Goal: Task Accomplishment & Management: Complete application form

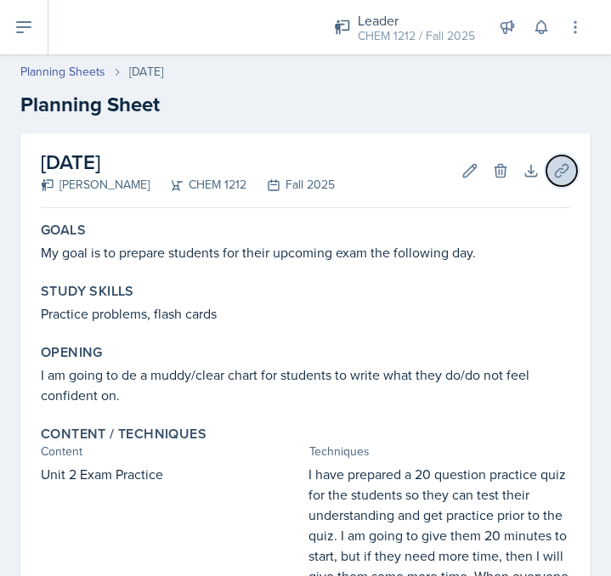
click at [561, 167] on icon at bounding box center [561, 170] width 17 height 17
click at [0, 0] on div at bounding box center [0, 0] width 0 height 0
click at [562, 172] on icon at bounding box center [561, 170] width 13 height 13
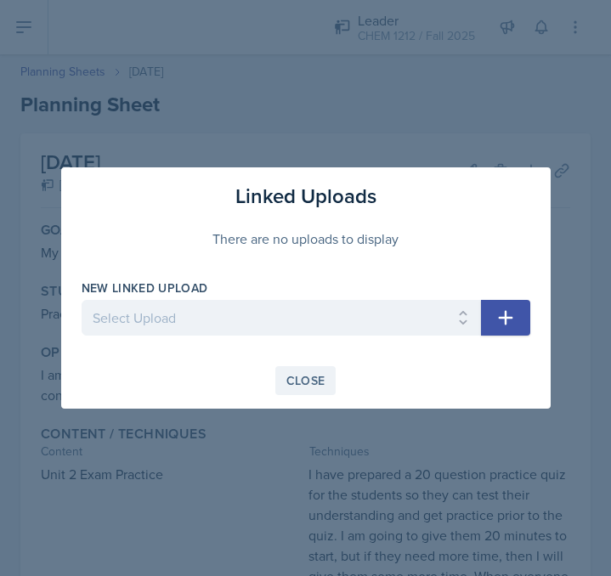
click at [292, 380] on div "Close" at bounding box center [305, 381] width 39 height 14
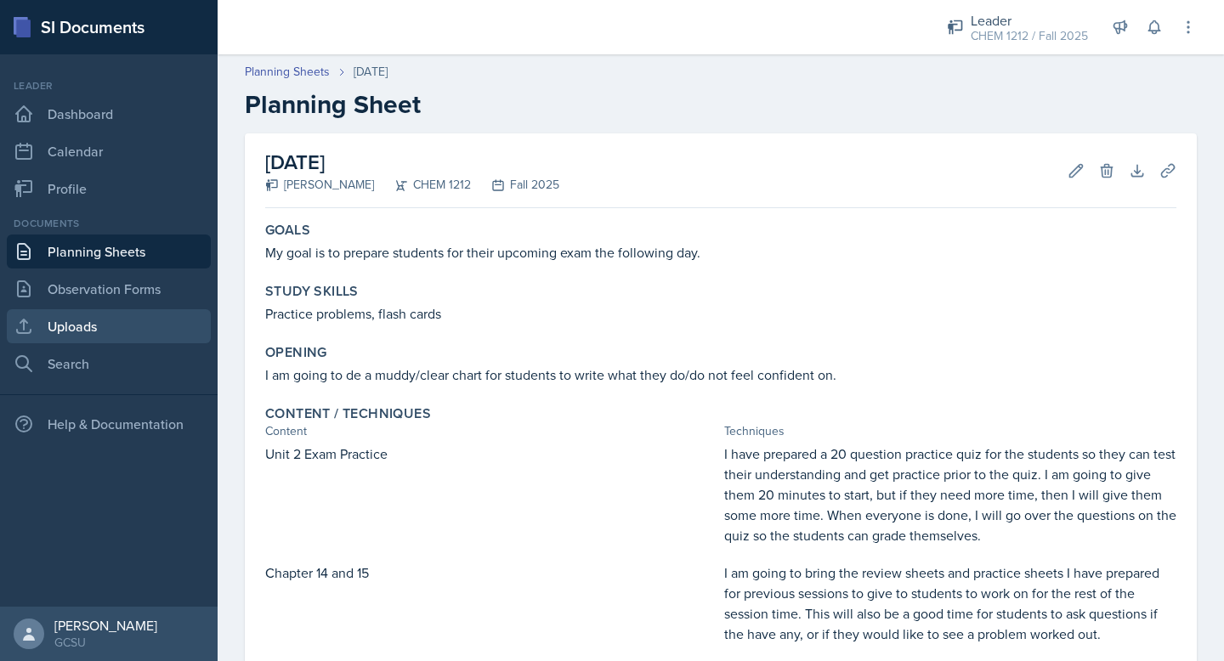
click at [93, 327] on link "Uploads" at bounding box center [109, 326] width 204 height 34
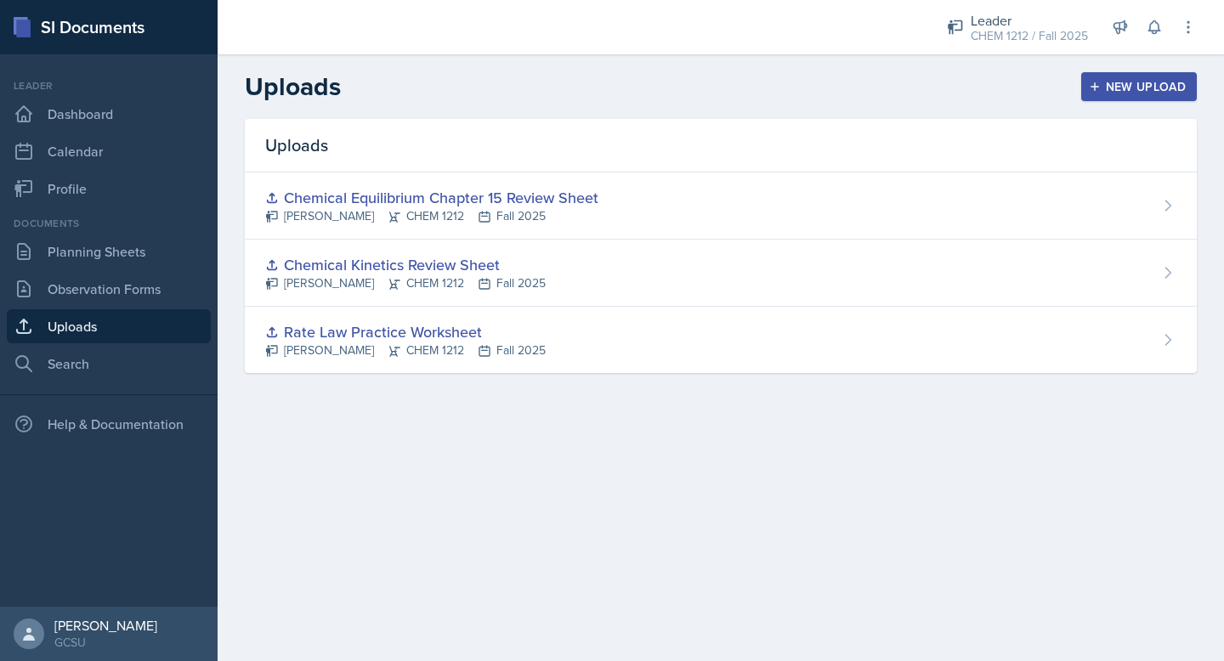
click at [610, 93] on div "New Upload" at bounding box center [1139, 87] width 94 height 14
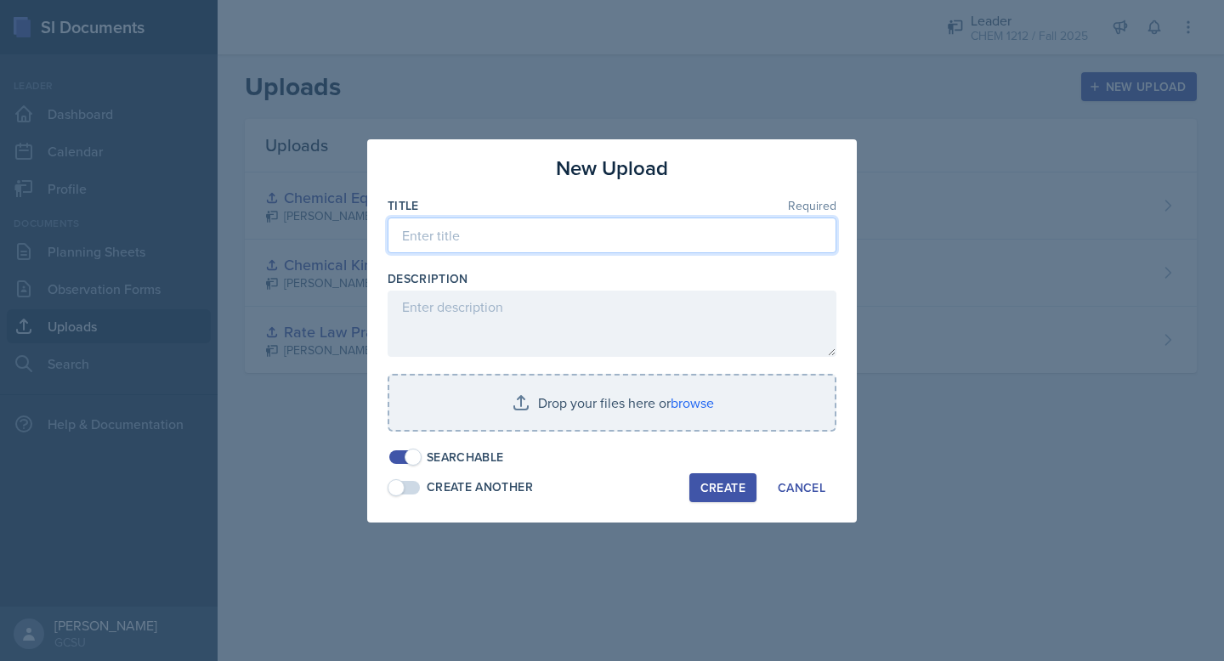
click at [482, 224] on input at bounding box center [611, 236] width 449 height 36
type input "C"
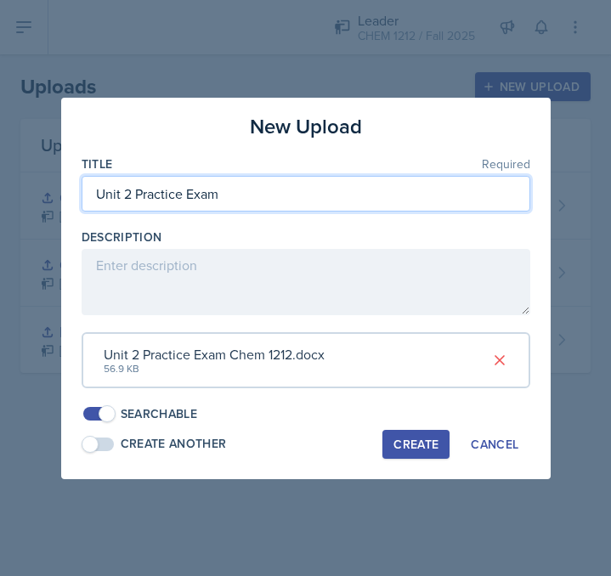
type input "Unit 2 Practice Exam"
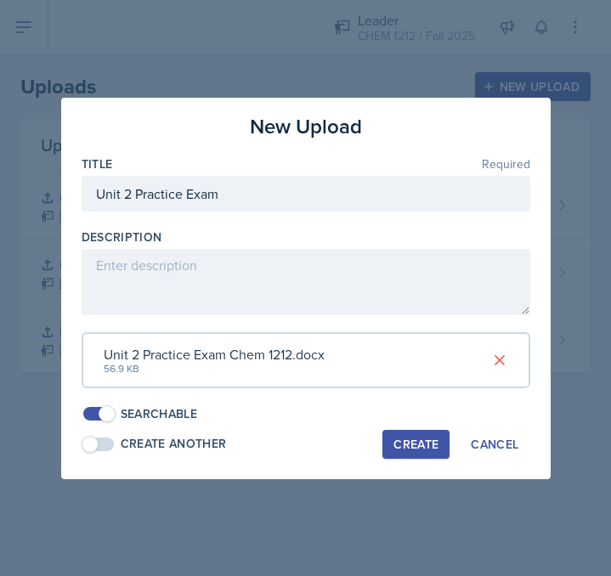
click at [412, 450] on div "Create" at bounding box center [415, 445] width 45 height 14
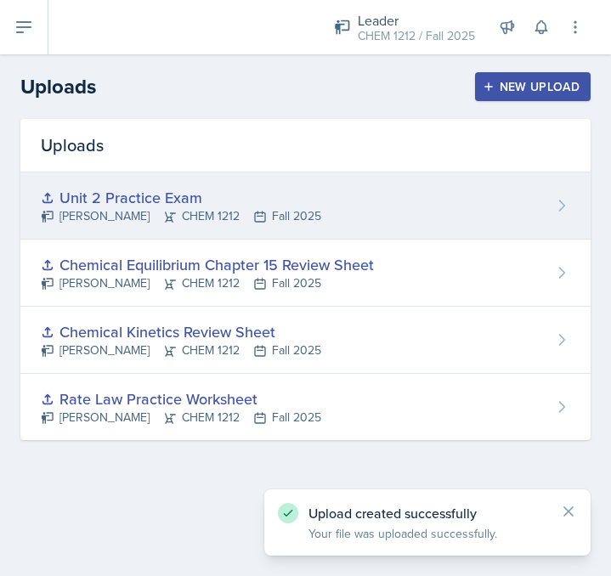
click at [342, 205] on div "Unit 2 Practice Exam [PERSON_NAME] CHEM 1212 Fall 2025" at bounding box center [305, 205] width 570 height 67
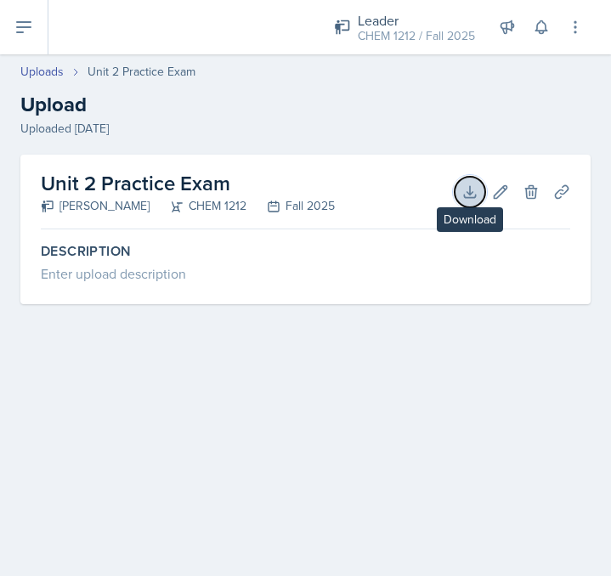
click at [469, 191] on icon at bounding box center [469, 191] width 11 height 11
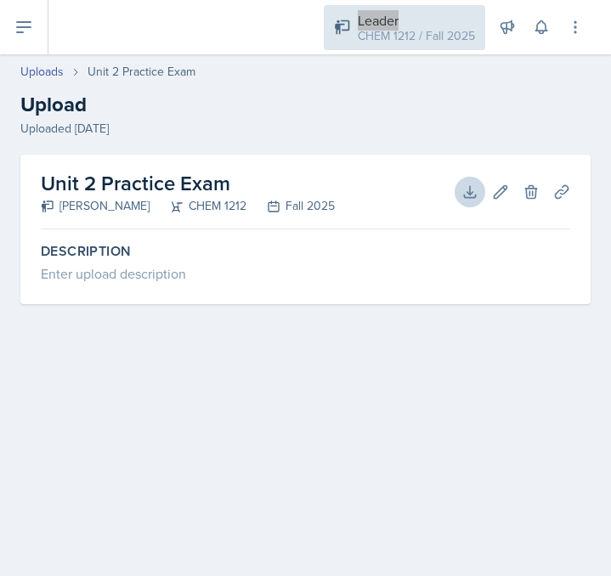
click at [344, 6] on div "Leader CHEM 1212 / Fall 2025" at bounding box center [404, 27] width 161 height 45
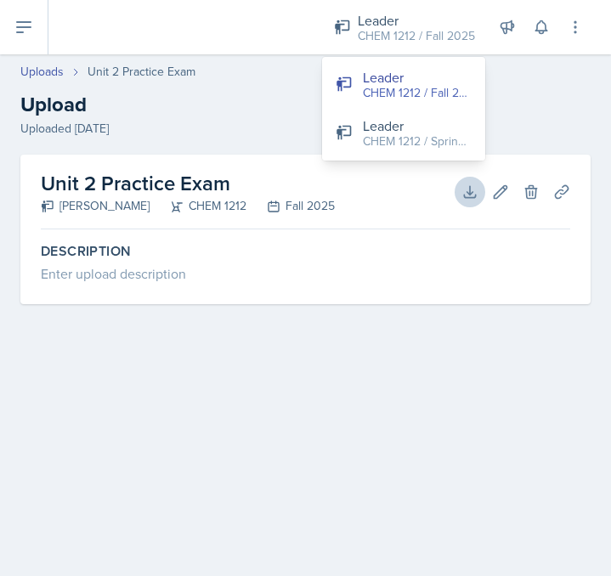
click at [269, 114] on h2 "Upload" at bounding box center [305, 104] width 570 height 31
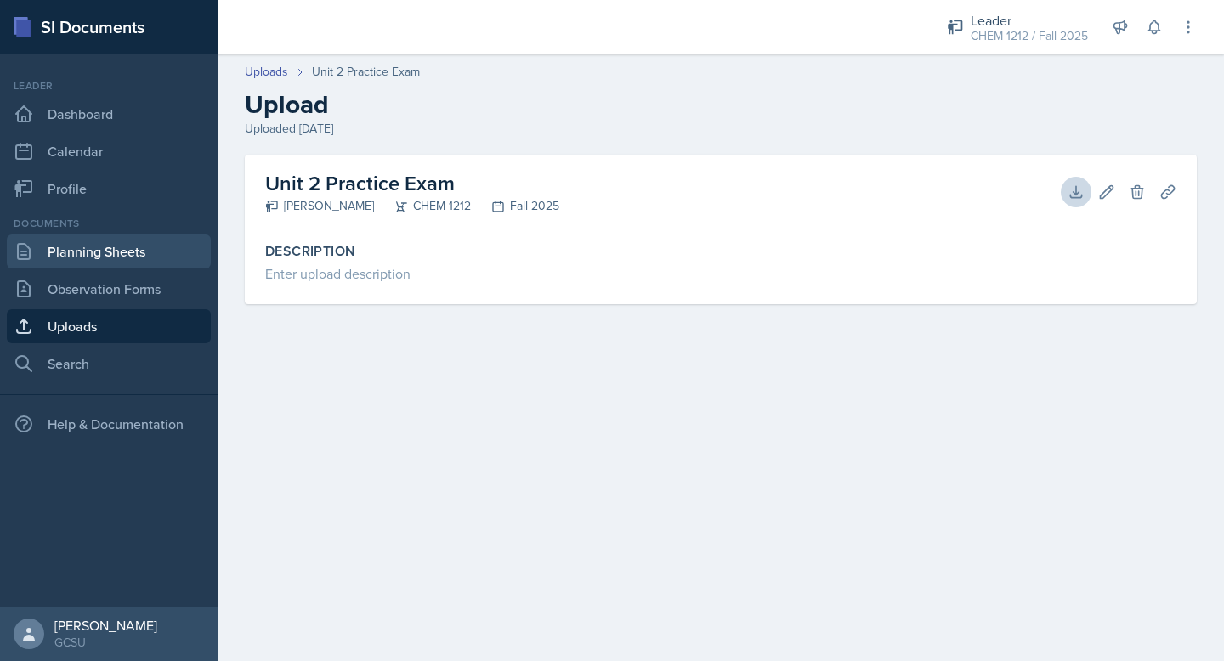
click at [99, 252] on link "Planning Sheets" at bounding box center [109, 252] width 204 height 34
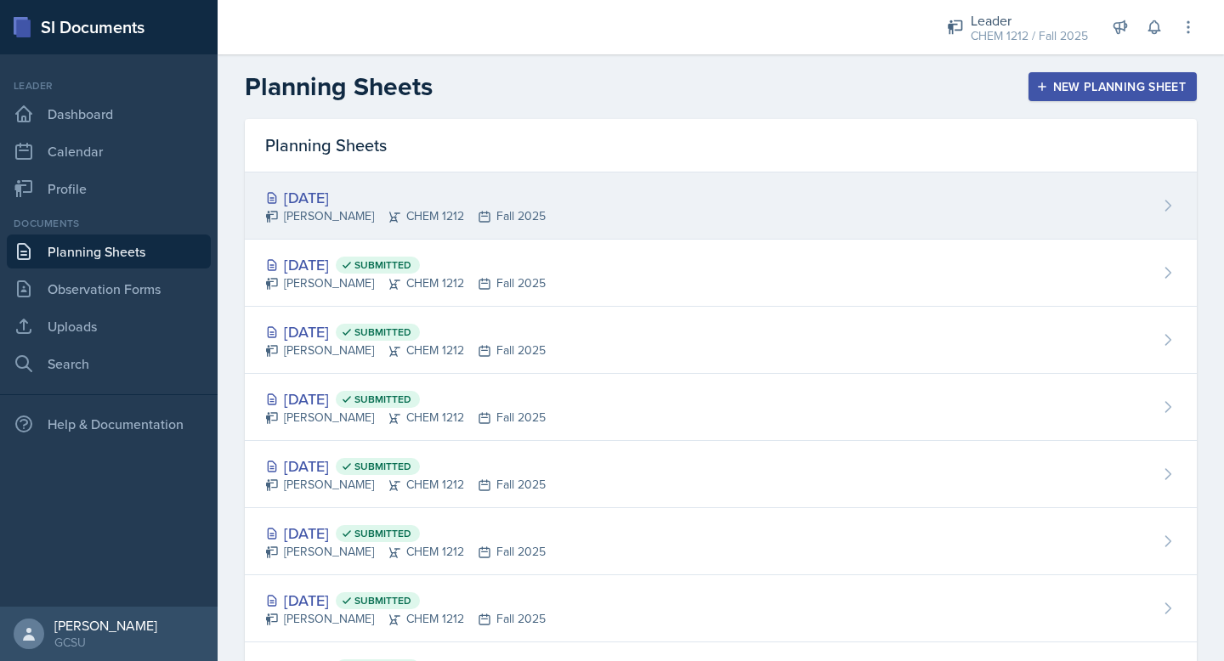
click at [576, 203] on div "[DATE] [PERSON_NAME] CHEM 1212 Fall 2025" at bounding box center [721, 205] width 952 height 67
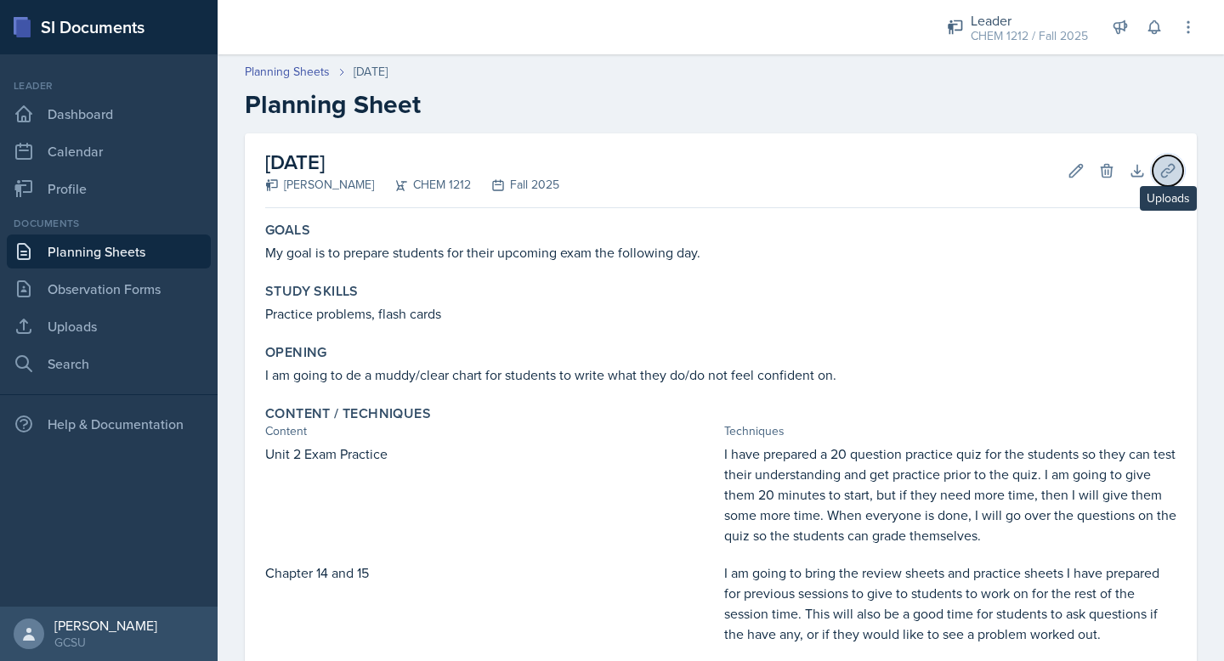
click at [610, 174] on icon at bounding box center [1167, 170] width 17 height 17
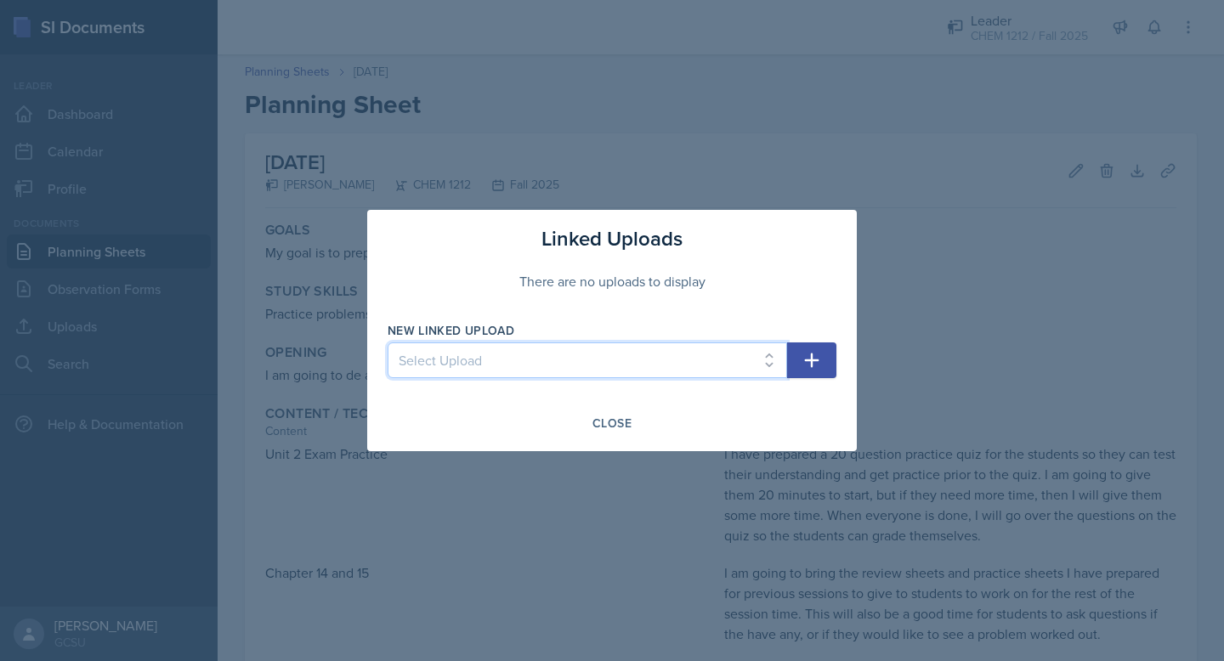
click at [483, 375] on select "Select Upload Rate Law Practice Worksheet Chemical Kinetics Review Sheet Chemic…" at bounding box center [586, 360] width 399 height 36
select select "f037cde9-a8ba-45ee-8f19-0f47957ea62c"
click at [387, 342] on select "Select Upload Rate Law Practice Worksheet Chemical Kinetics Review Sheet Chemic…" at bounding box center [586, 360] width 399 height 36
click at [610, 416] on div "Close" at bounding box center [611, 423] width 39 height 14
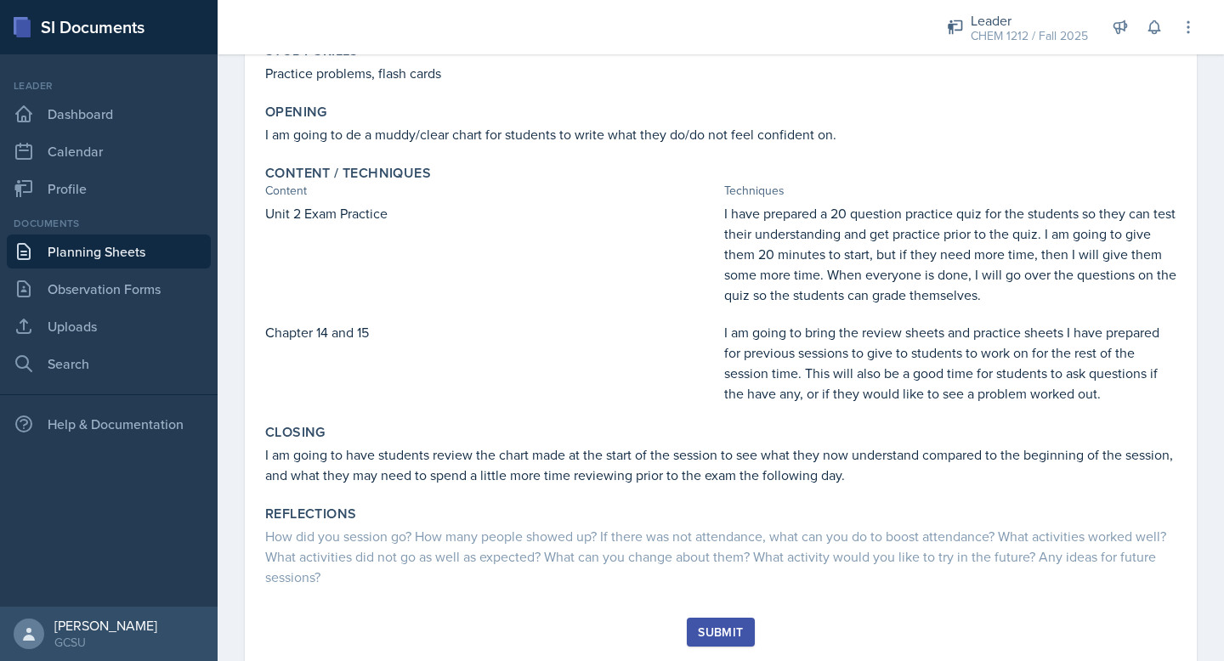
scroll to position [287, 0]
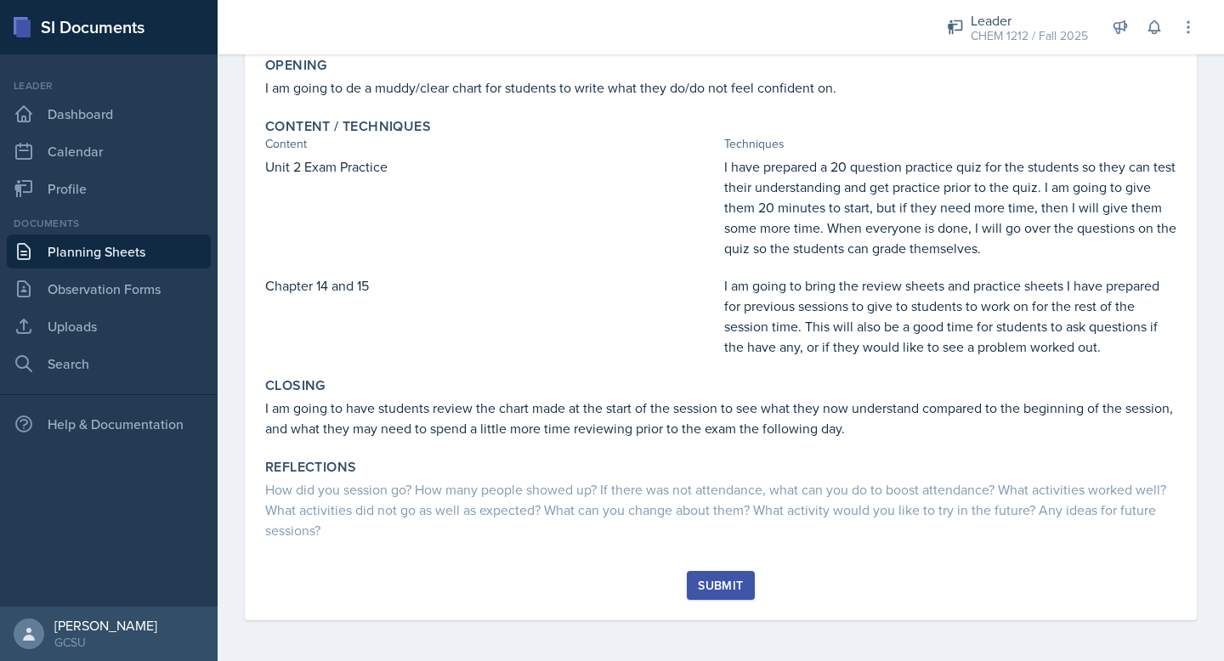
click at [610, 575] on div "Submit" at bounding box center [720, 586] width 45 height 14
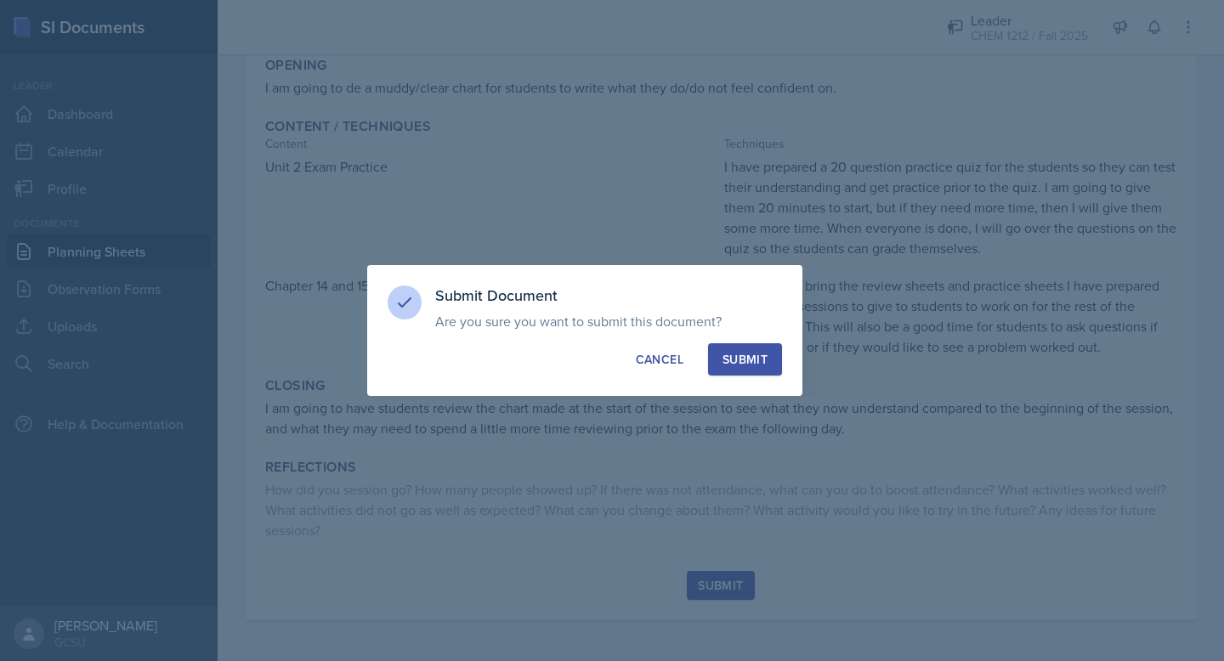
click at [610, 359] on div "Submit" at bounding box center [744, 359] width 45 height 17
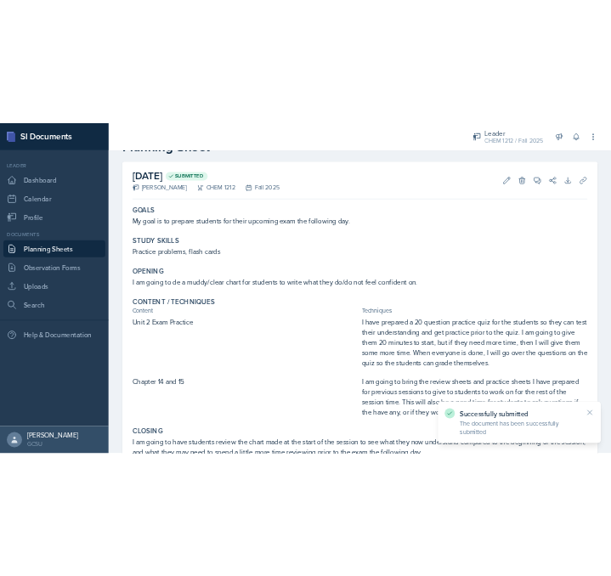
scroll to position [0, 0]
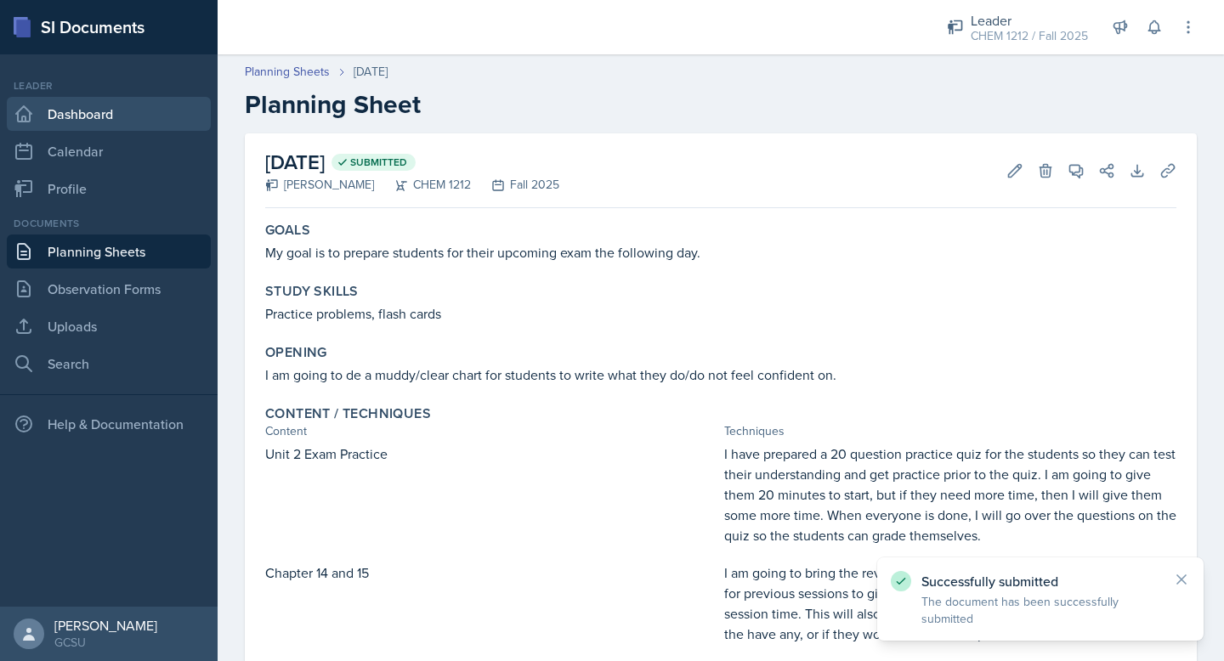
click at [168, 126] on link "Dashboard" at bounding box center [109, 114] width 204 height 34
